Goal: Register for event/course

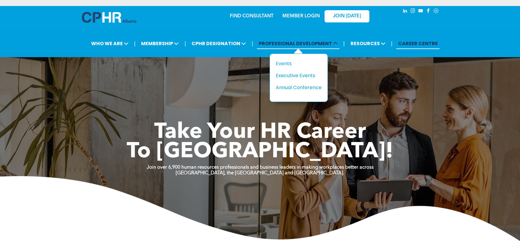
click at [282, 42] on span "PROFESSIONAL DEVELOPMENT" at bounding box center [298, 43] width 82 height 11
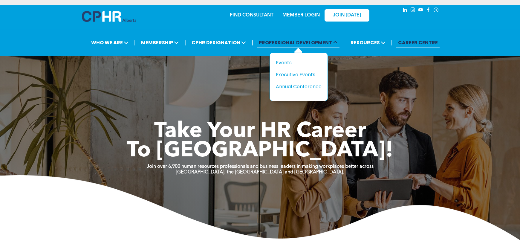
scroll to position [0, 0]
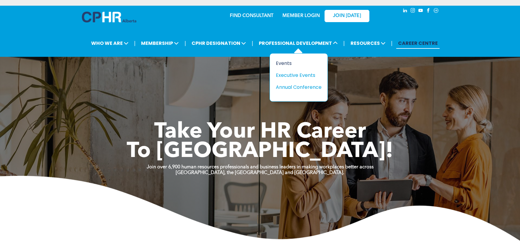
click at [284, 63] on div "Events" at bounding box center [296, 62] width 41 height 7
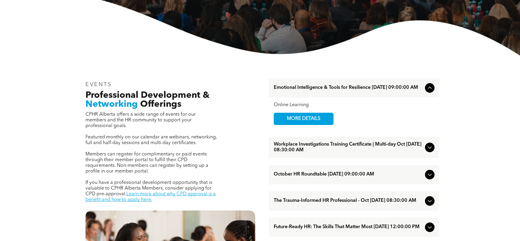
scroll to position [146, 0]
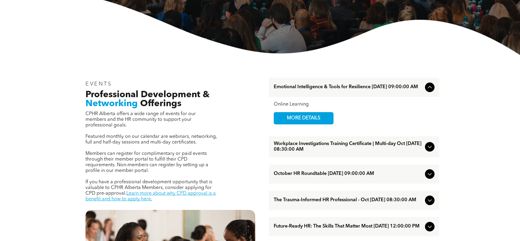
click at [383, 90] on span "Emotional Intelligence & Tools for Resilience October/01/2025 09:00:00 AM" at bounding box center [348, 87] width 149 height 6
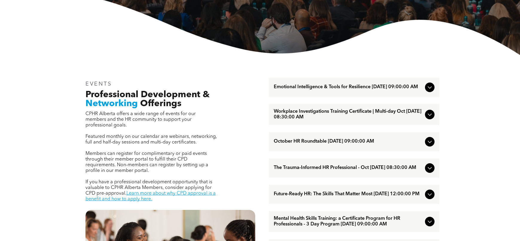
click at [383, 90] on span "Emotional Intelligence & Tools for Resilience October/01/2025 09:00:00 AM" at bounding box center [348, 87] width 149 height 6
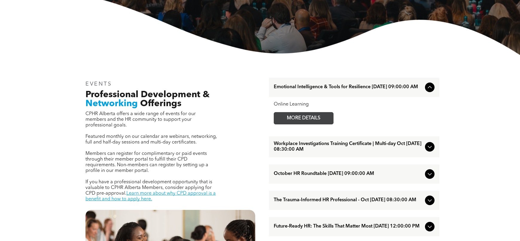
click at [301, 119] on span "MORE DETAILS" at bounding box center [303, 118] width 47 height 12
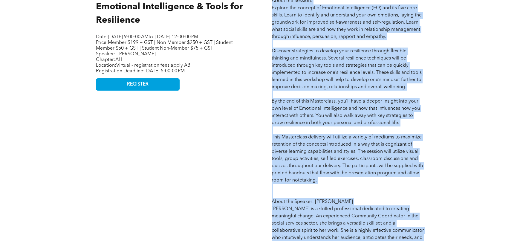
scroll to position [324, 0]
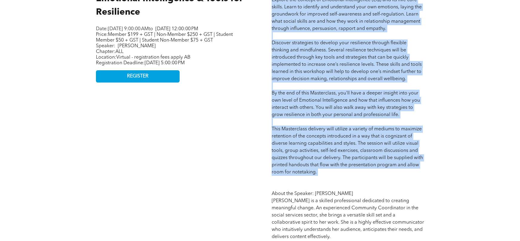
drag, startPoint x: 272, startPoint y: 57, endPoint x: 410, endPoint y: 182, distance: 186.0
click at [410, 182] on p "About the Session: Explore the concept of Emotional Intelligence (EQ) and its f…" at bounding box center [348, 129] width 153 height 280
copy span "About the Session: Explore the concept of Emotional Intelligence (EQ) and its f…"
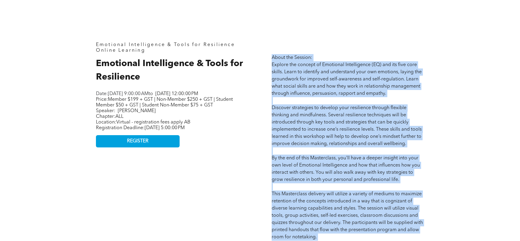
scroll to position [258, 0]
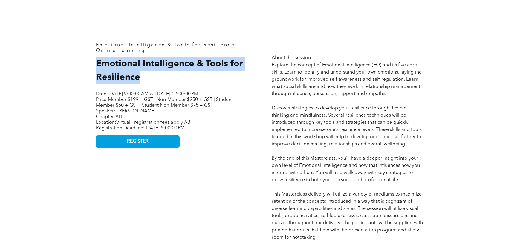
drag, startPoint x: 141, startPoint y: 79, endPoint x: 92, endPoint y: 62, distance: 51.7
click at [92, 62] on div "Emotional Intelligence & Tools for Resilience Online Learning Emotional Intelli…" at bounding box center [172, 188] width 162 height 301
copy span "Emotional Intelligence & Tools for Resilience"
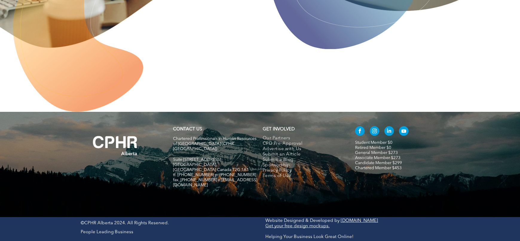
scroll to position [1565, 0]
